Goal: Navigation & Orientation: Find specific page/section

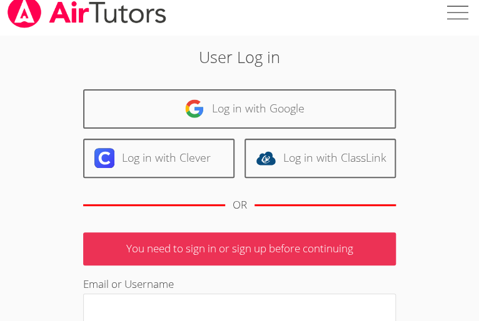
scroll to position [10, 0]
type input "leetayna4@gmail.com"
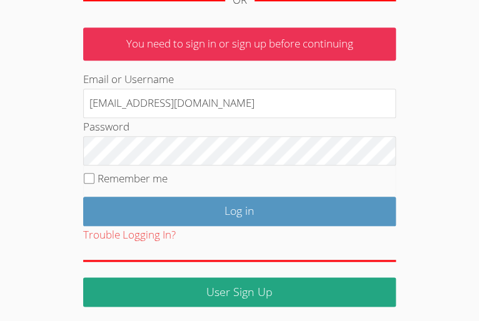
scroll to position [212, 0]
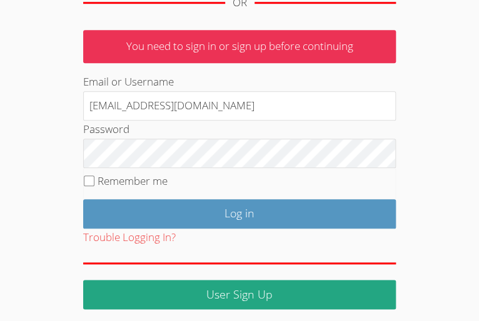
click at [97, 175] on label "Remember me" at bounding box center [132, 181] width 70 height 14
click at [94, 176] on input "Remember me" at bounding box center [89, 181] width 11 height 11
checkbox input "true"
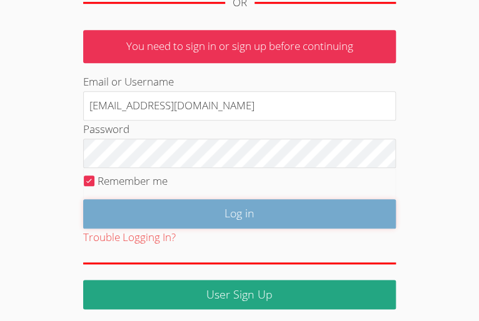
drag, startPoint x: 153, startPoint y: 207, endPoint x: 141, endPoint y: 210, distance: 12.9
click at [141, 210] on input "Log in" at bounding box center [239, 213] width 312 height 29
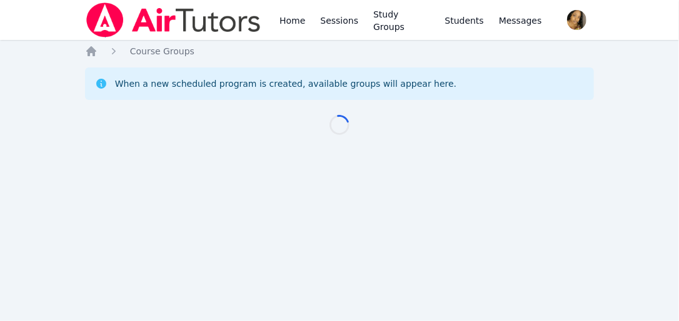
drag, startPoint x: 0, startPoint y: 0, endPoint x: 115, endPoint y: 17, distance: 116.3
click at [115, 17] on img at bounding box center [173, 19] width 177 height 35
